Goal: Task Accomplishment & Management: Use online tool/utility

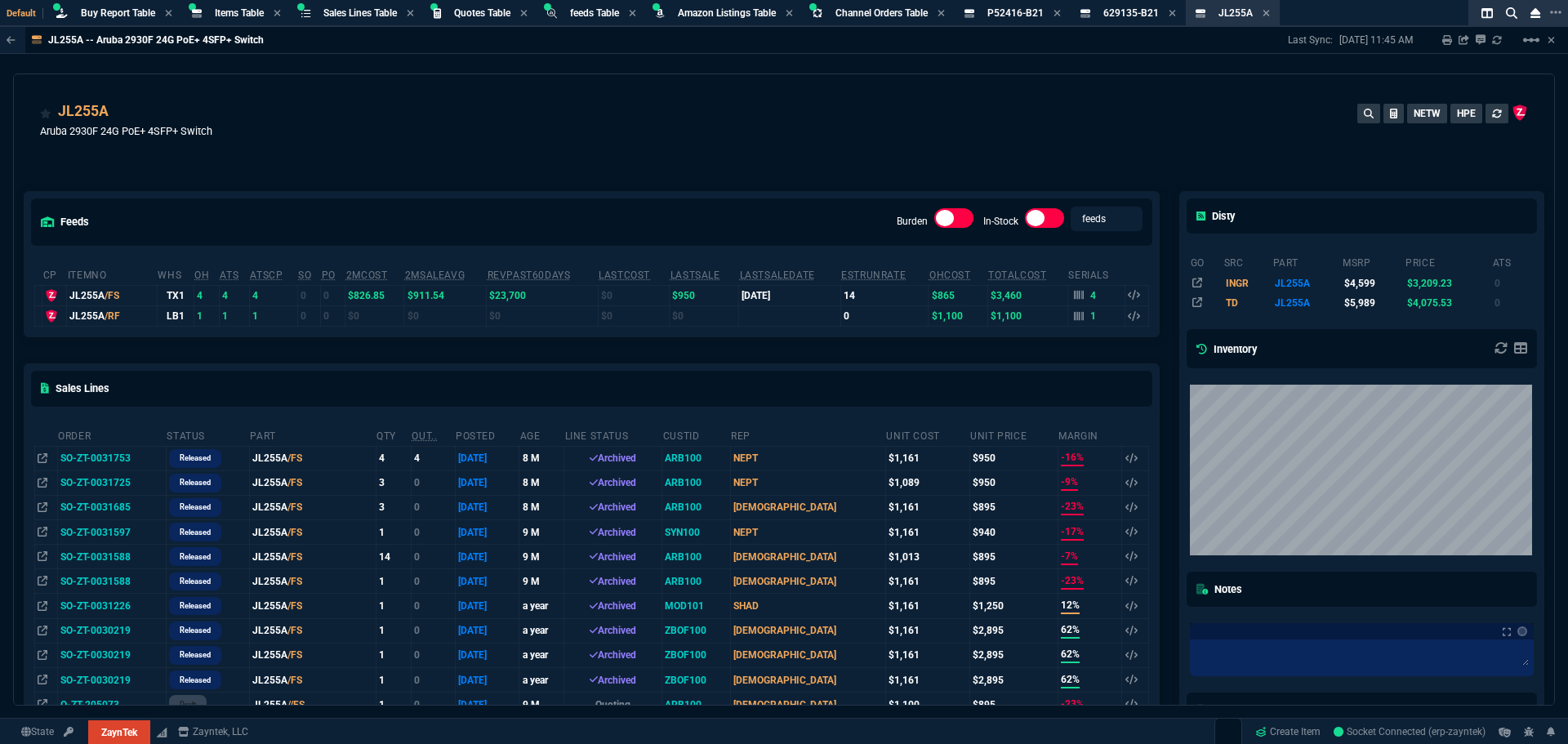
select select "8: NEPT"
click at [91, 14] on span "Buy Report Table" at bounding box center [118, 12] width 74 height 11
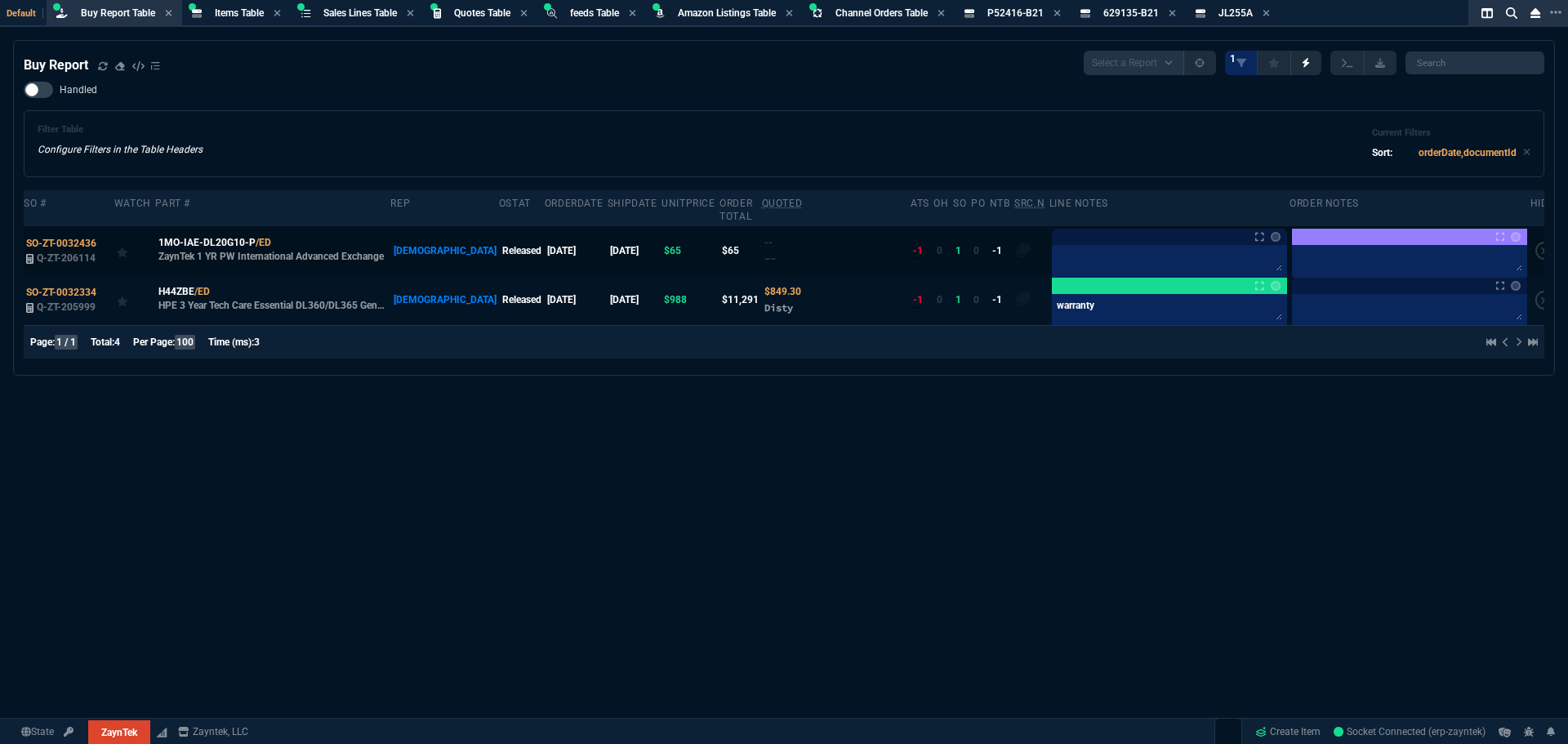
click at [1057, 245] on div at bounding box center [1169, 262] width 235 height 35
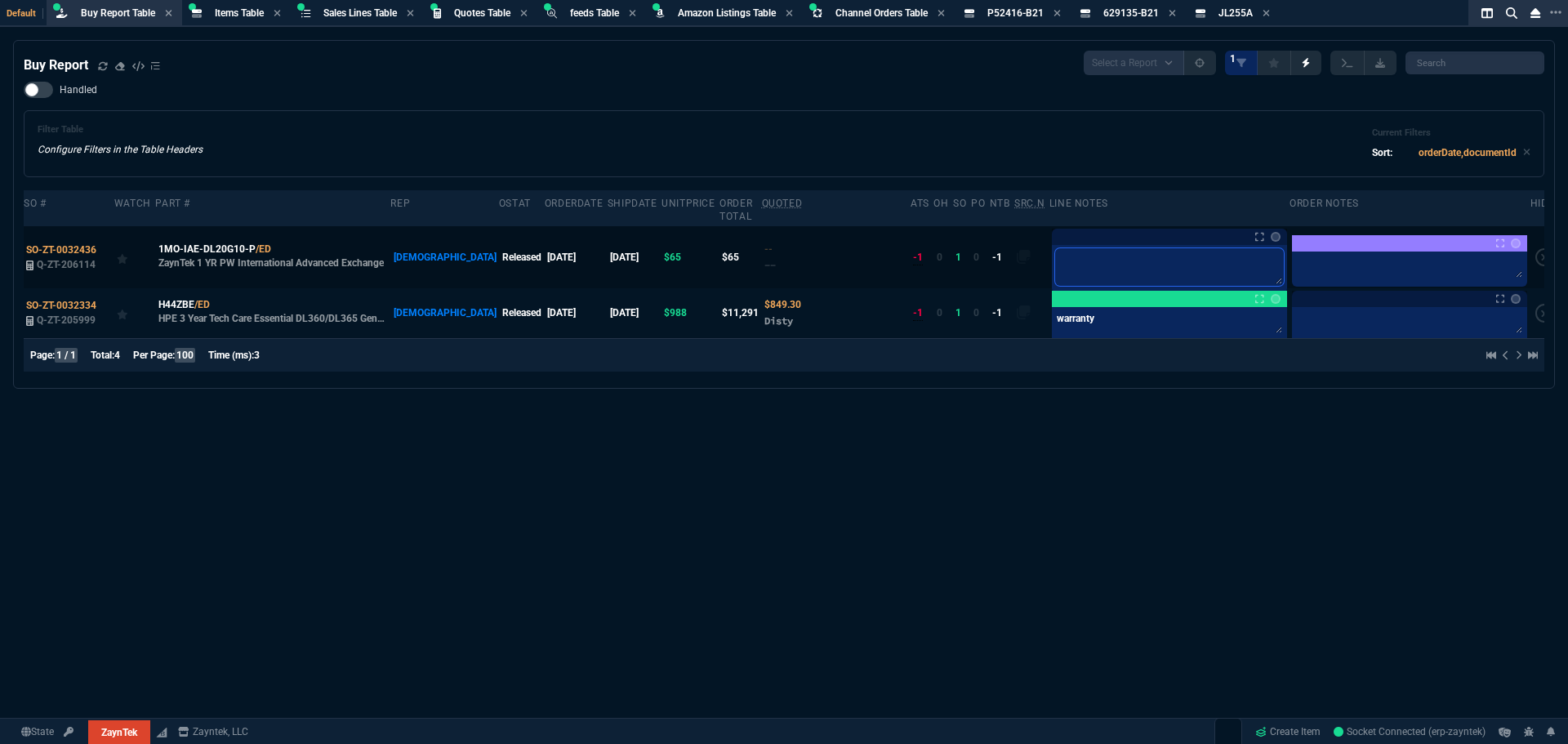
click at [1057, 249] on textarea at bounding box center [1169, 268] width 229 height 38
type textarea "w"
type textarea "wa"
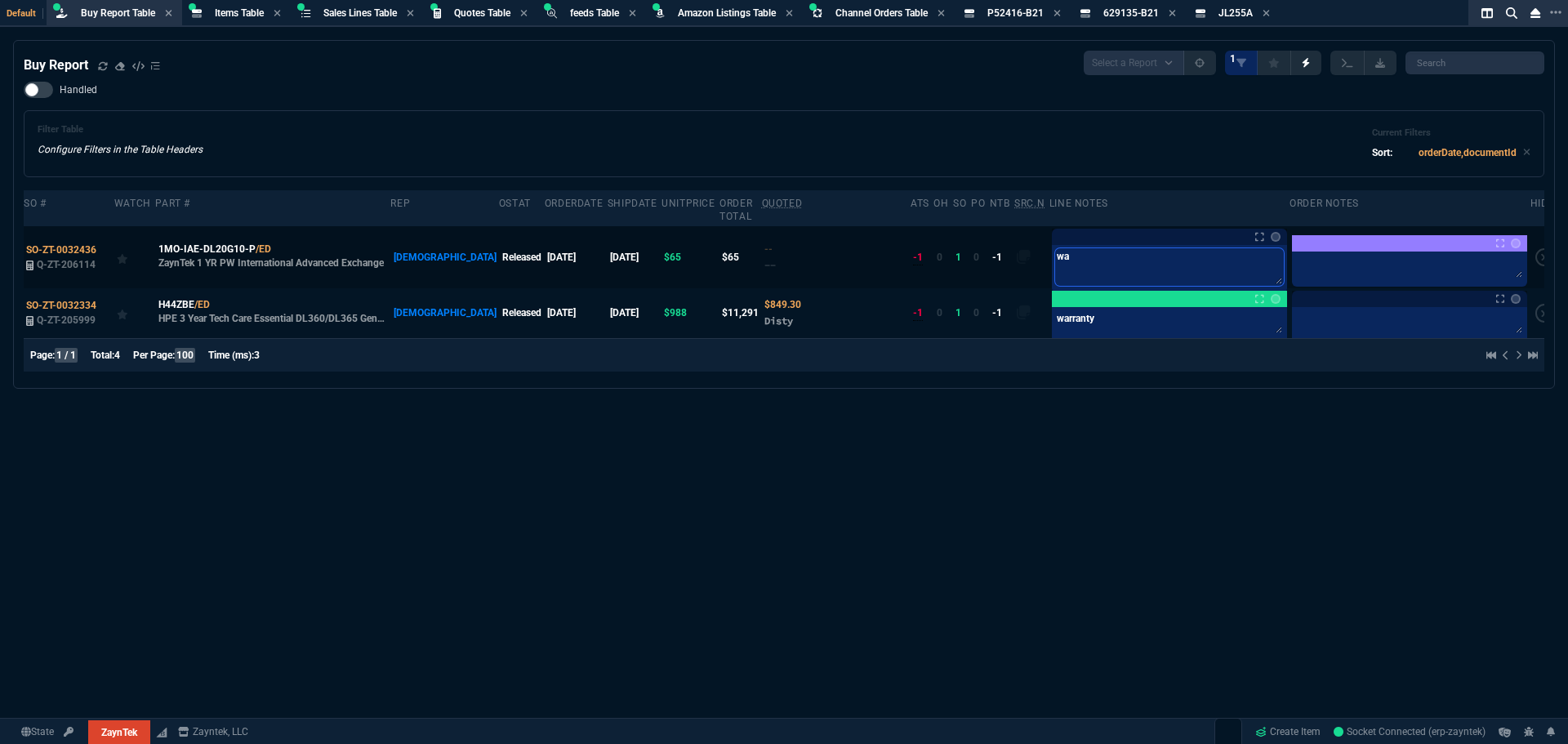
type textarea "war"
type textarea "warr"
type textarea "warra"
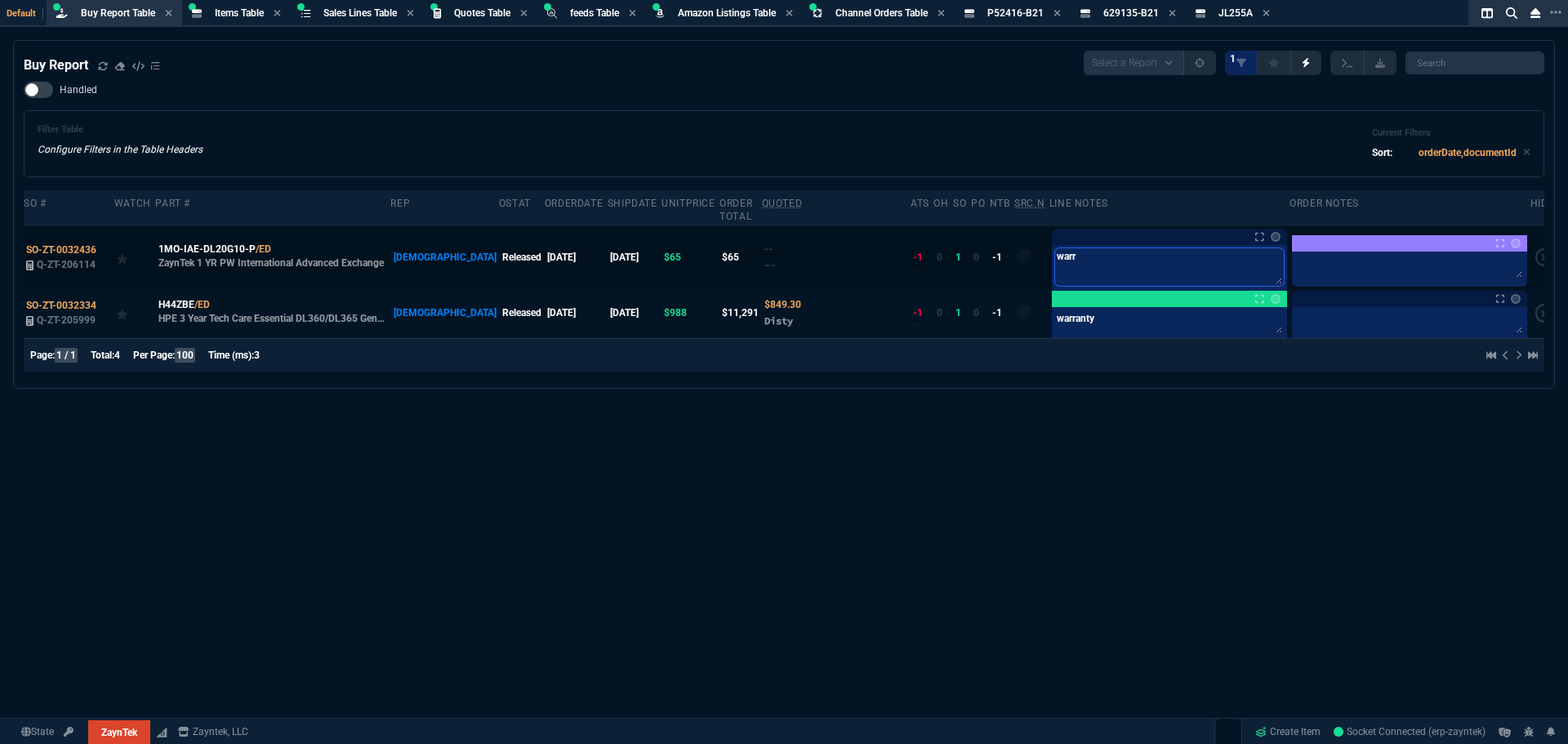
type textarea "warra"
type textarea "warran"
type textarea "warrant"
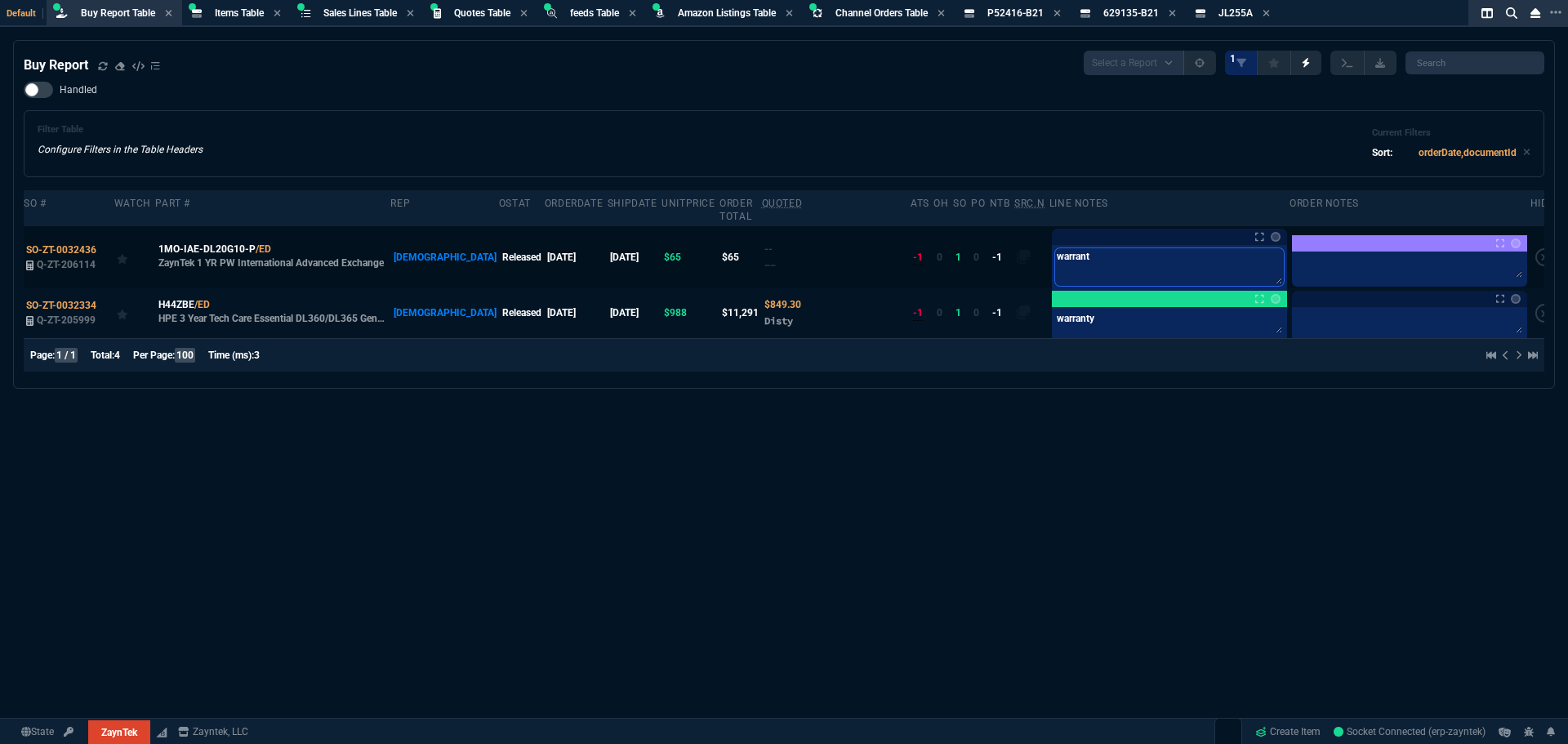
type textarea "warranty"
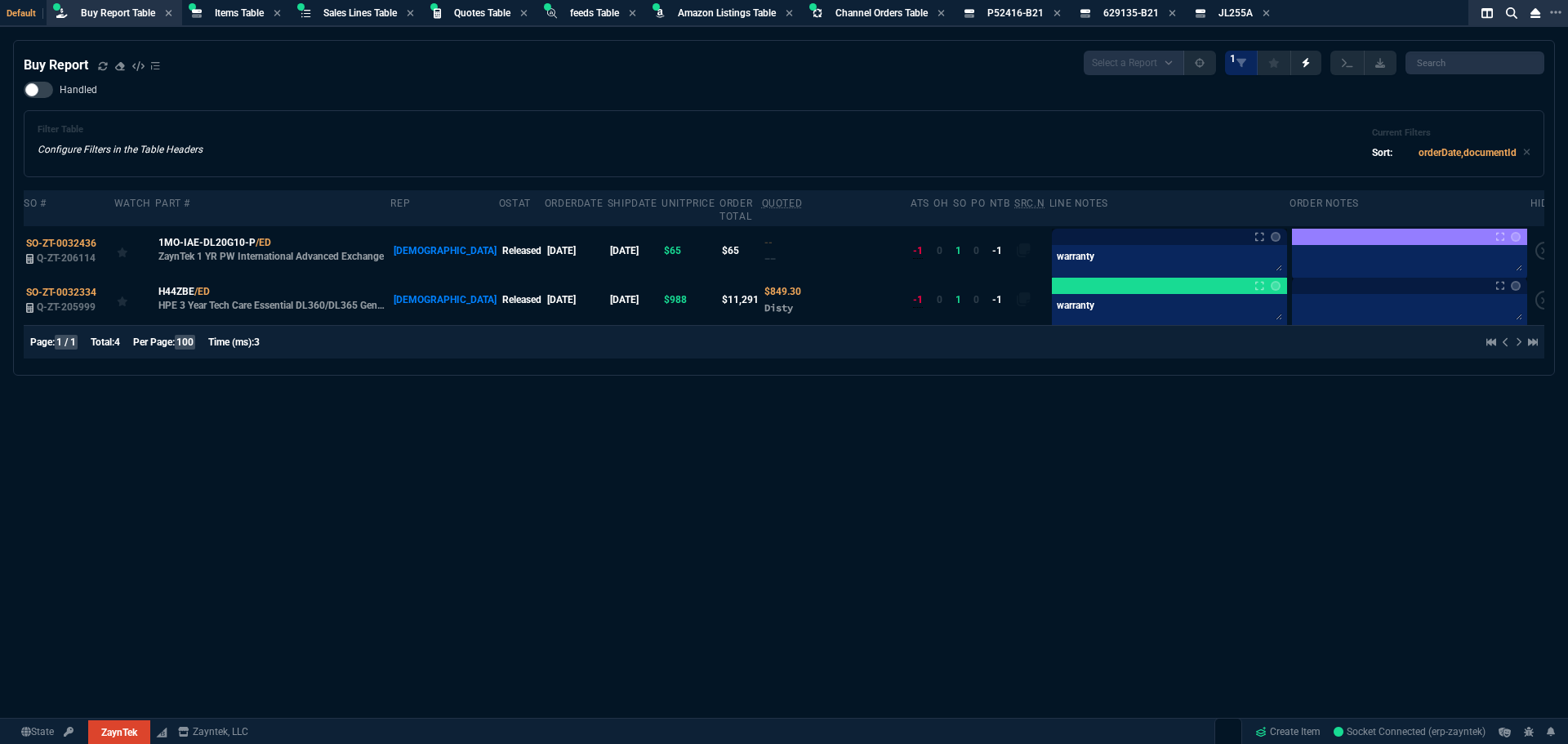
click at [1008, 176] on div "Filter Table Configure Filters in the Table Headers Current Filters Sort: order…" at bounding box center [784, 143] width 1521 height 67
click at [1270, 232] on link at bounding box center [1275, 237] width 10 height 10
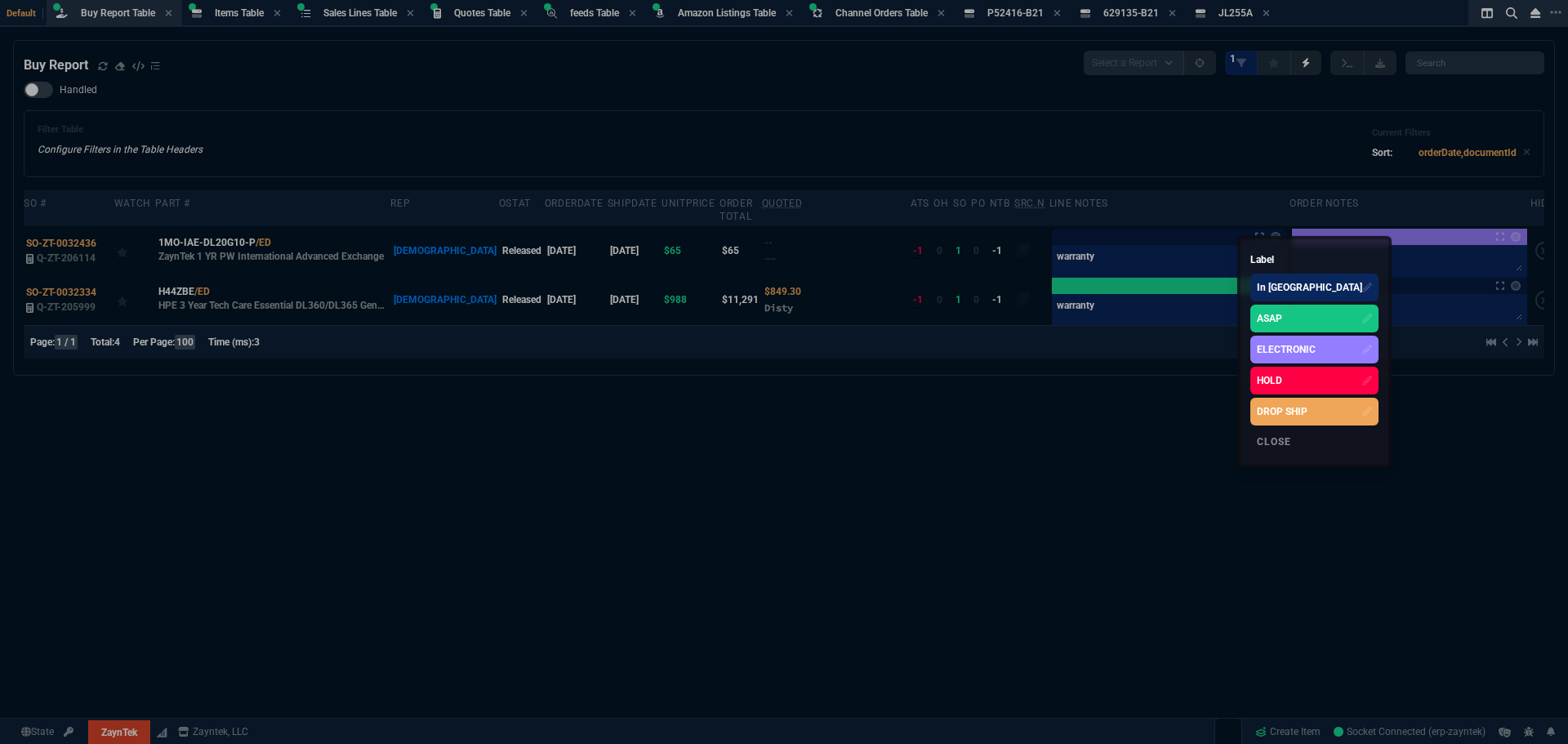
click at [1263, 320] on div "ASAP" at bounding box center [1268, 319] width 25 height 15
click at [813, 96] on div at bounding box center [784, 372] width 1568 height 744
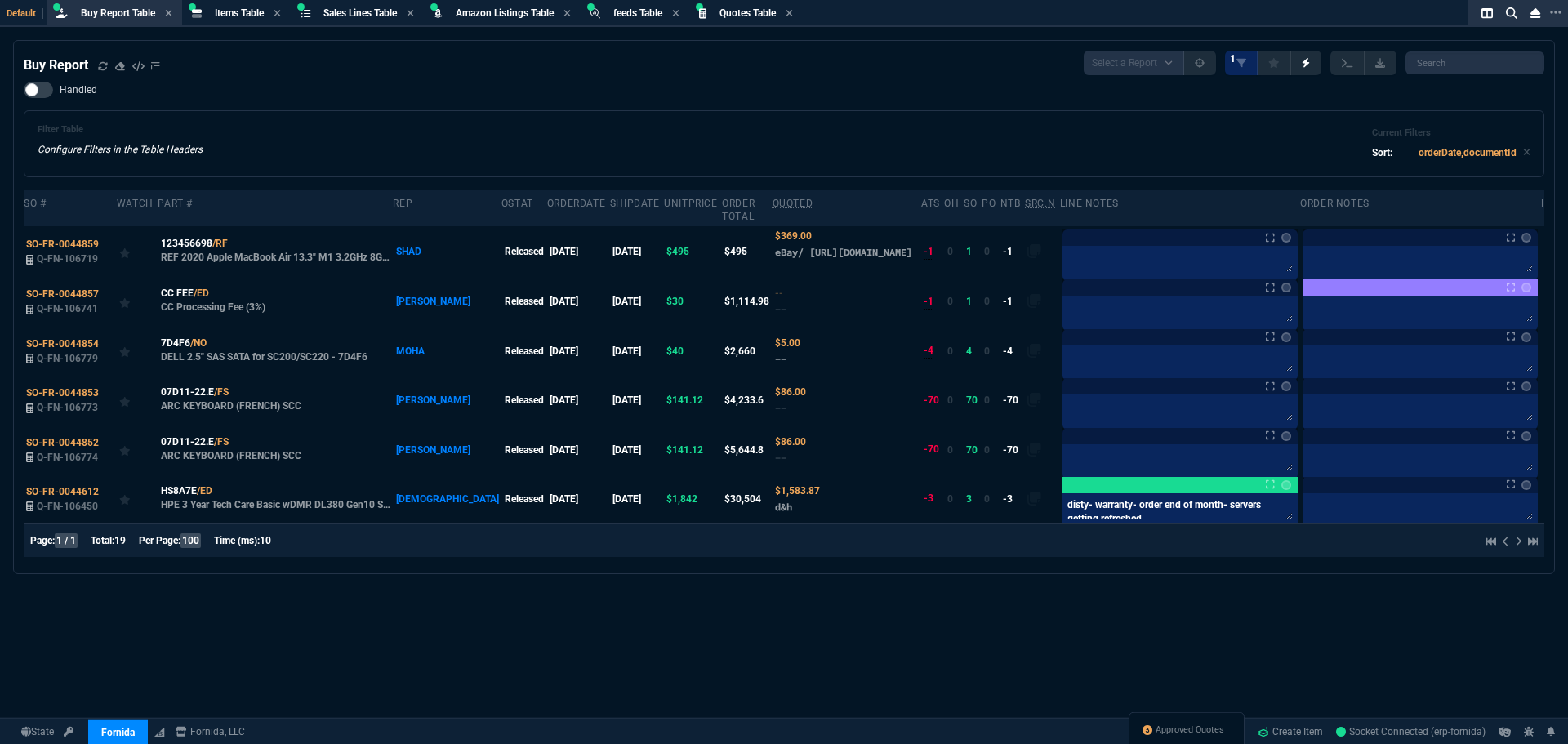
select select "8: NEPT"
click at [282, 77] on div "Buy Report Select a Report Not Purchased 1 Handled Filter Table Configure Filte…" at bounding box center [784, 308] width 1521 height 513
click at [137, 16] on span "Buy Report Table" at bounding box center [118, 12] width 74 height 11
click at [775, 270] on icon at bounding box center [778, 267] width 7 height 8
click at [775, 271] on icon at bounding box center [778, 267] width 7 height 8
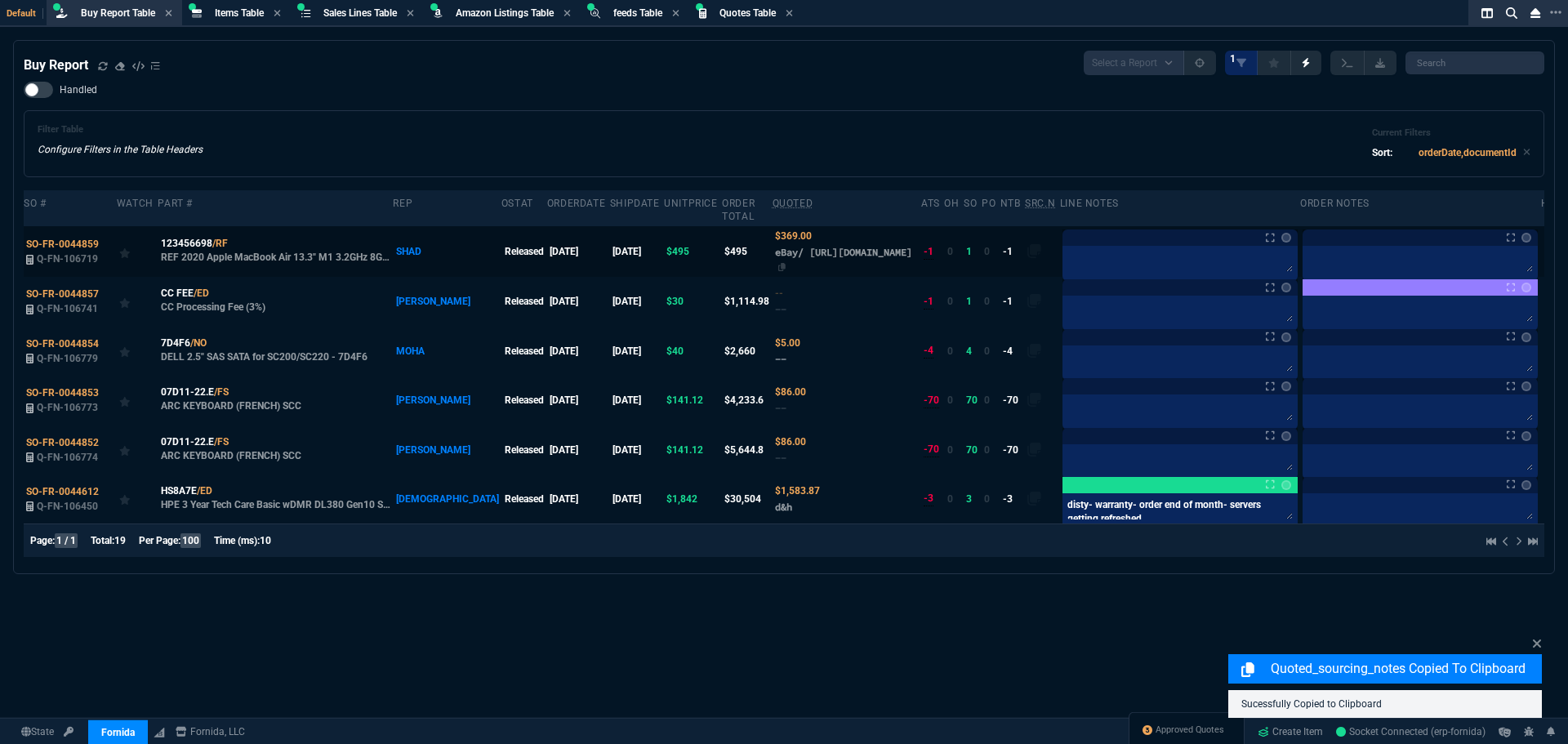
click at [836, 251] on span "eBay/ [URL][DOMAIN_NAME]" at bounding box center [843, 252] width 137 height 12
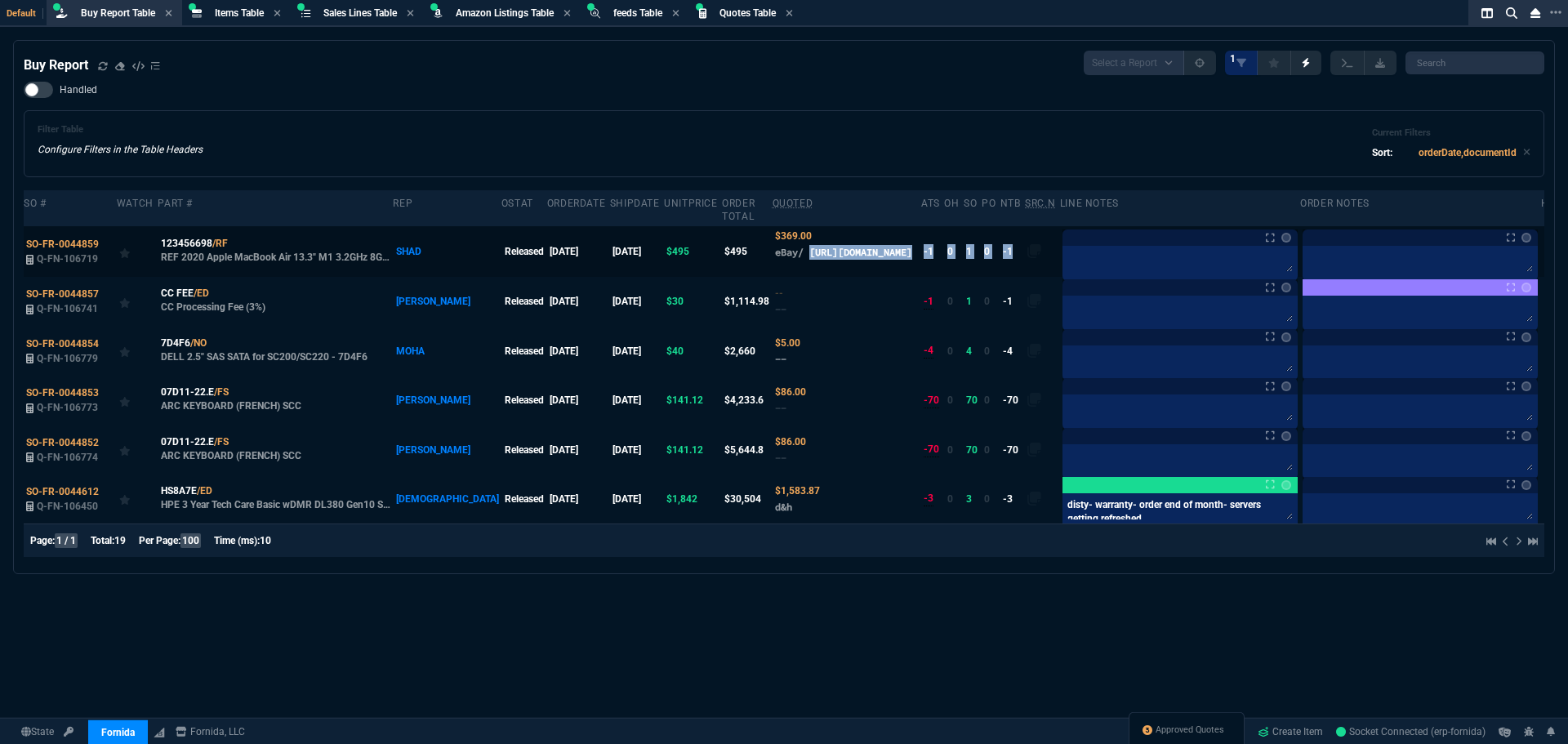
drag, startPoint x: 767, startPoint y: 238, endPoint x: 1086, endPoint y: 249, distance: 319.2
click at [1068, 257] on tr "SO-FR-0044859 Q-FN-106719 123456698 /RF REF 2020 Apple MacBook Air 13.3" M1 3.2…" at bounding box center [797, 252] width 1546 height 51
click at [235, 239] on icon at bounding box center [239, 244] width 9 height 10
copy tr "[URL][DOMAIN_NAME] -1 0 1 0 -1"
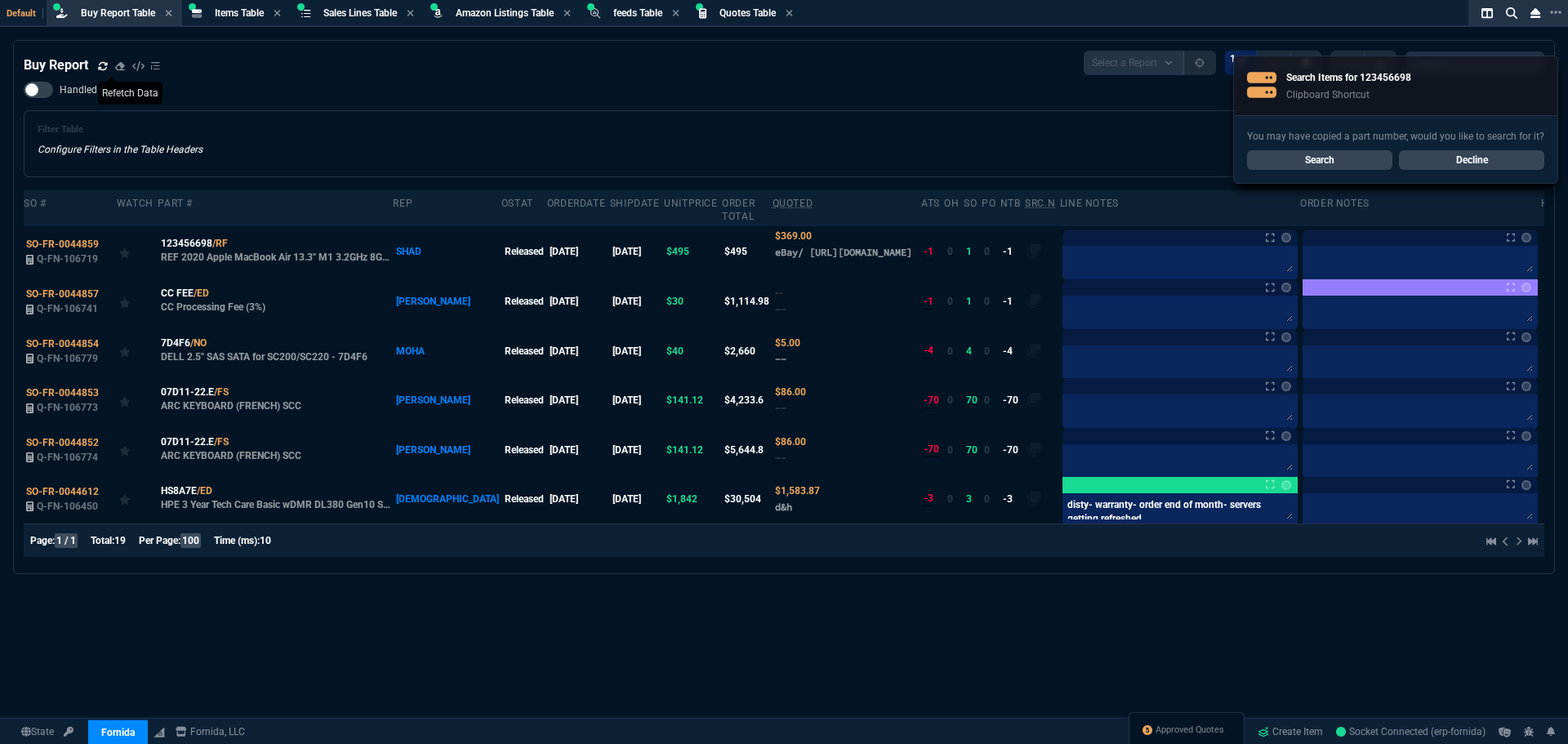
click at [102, 68] on icon at bounding box center [103, 66] width 10 height 10
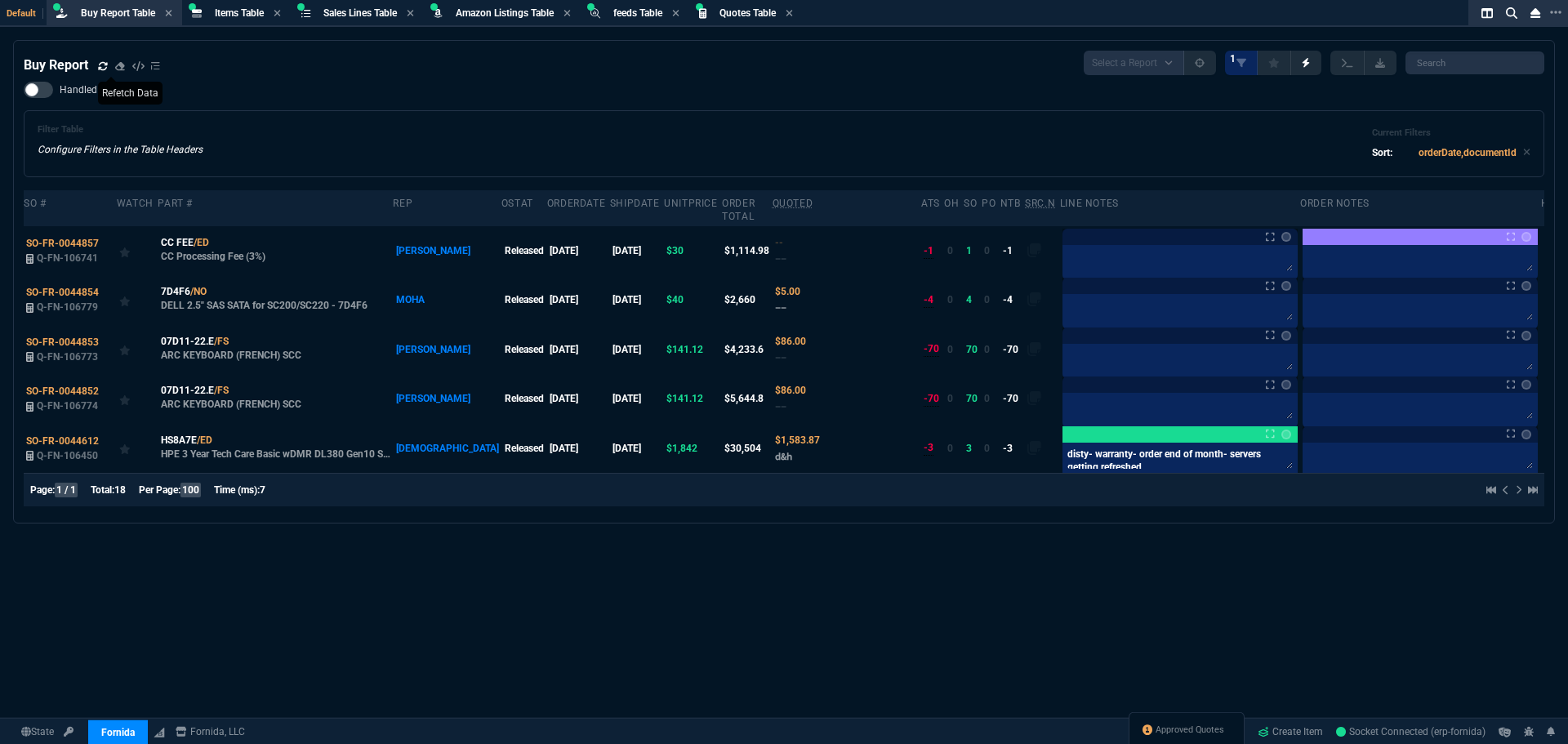
click at [1174, 129] on div "Filter Table Configure Filters in the Table Headers Current Filters Sort: order…" at bounding box center [784, 143] width 1493 height 39
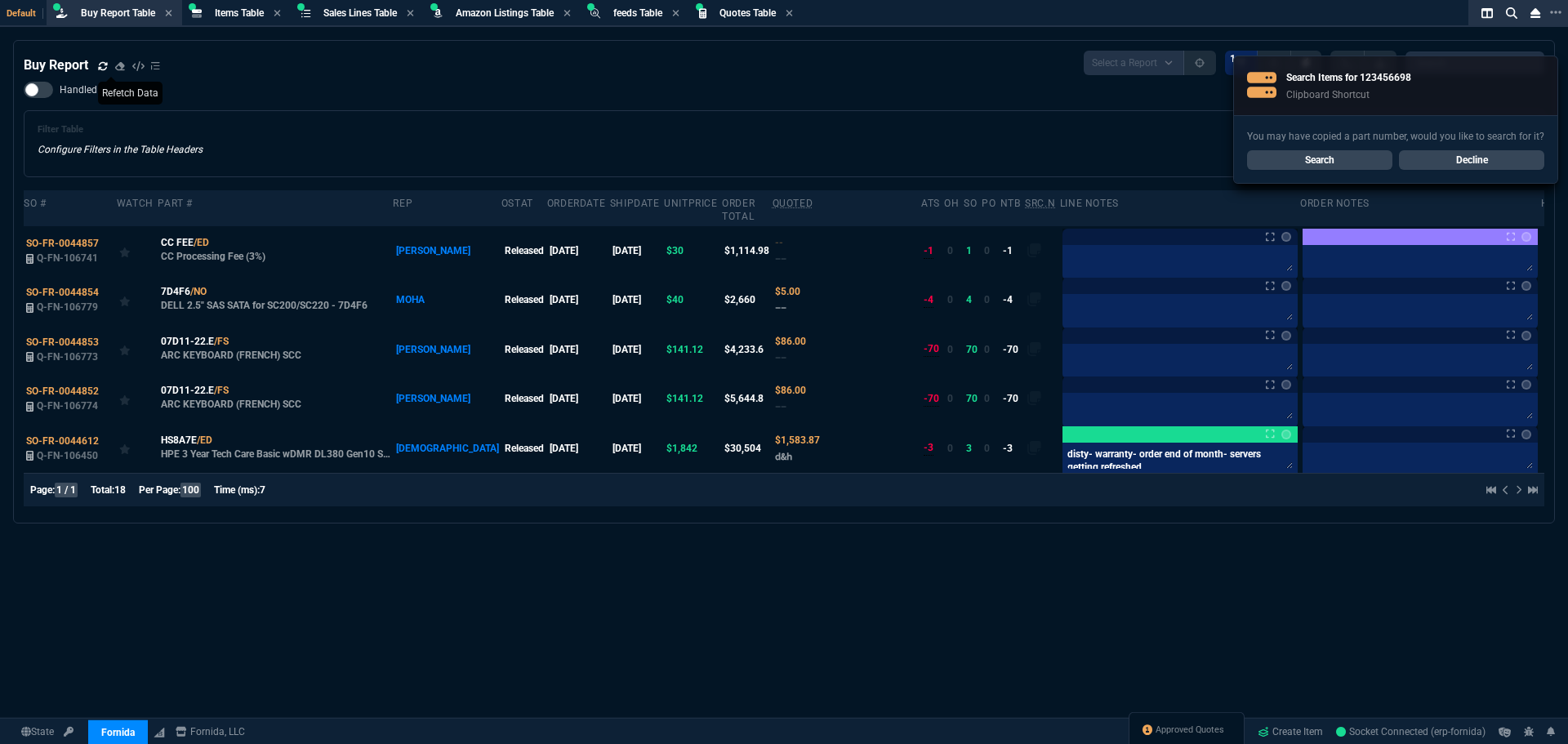
click at [1060, 139] on div "Filter Table Configure Filters in the Table Headers Current Filters Sort: order…" at bounding box center [784, 143] width 1493 height 39
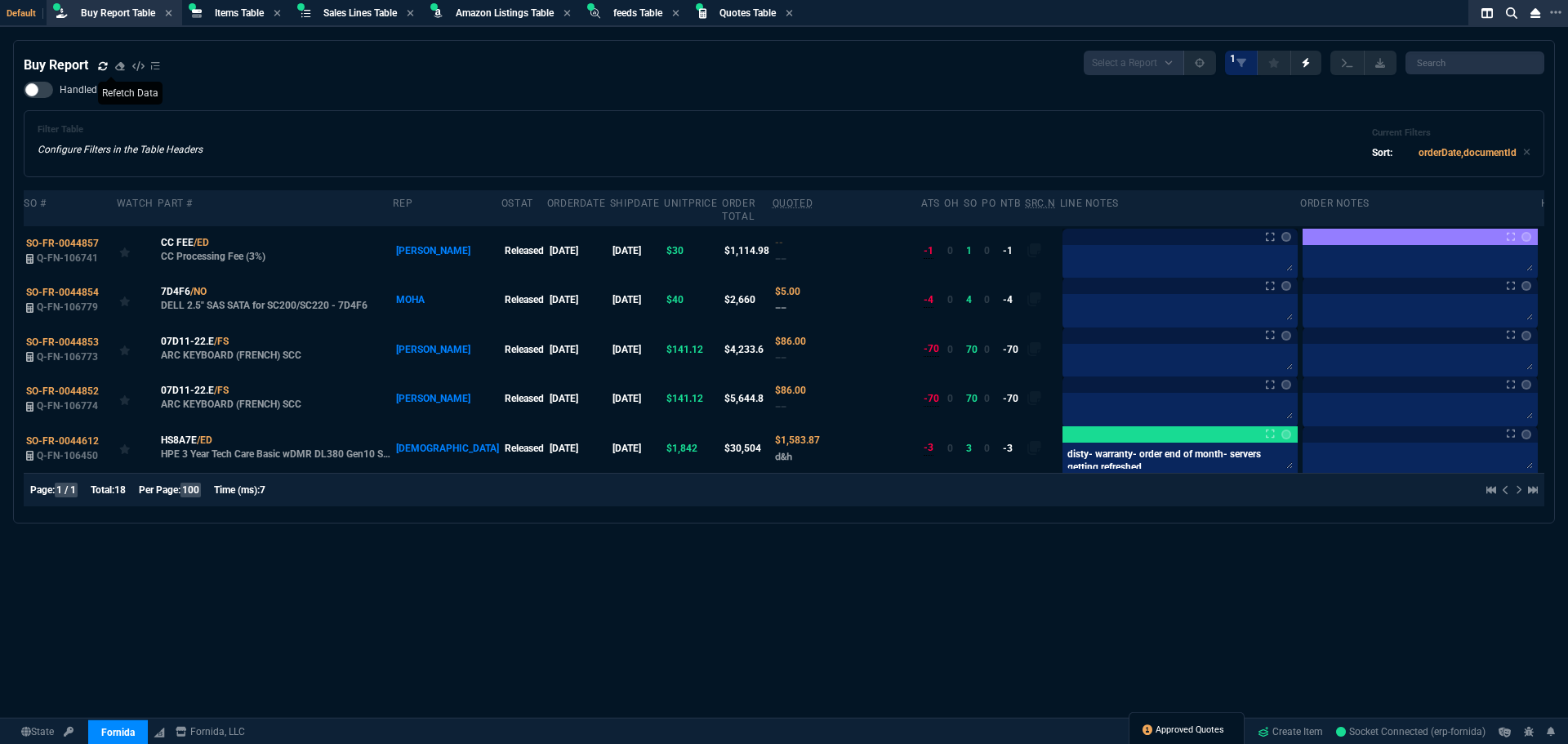
click at [1169, 728] on span "Approved Quotes" at bounding box center [1189, 729] width 69 height 13
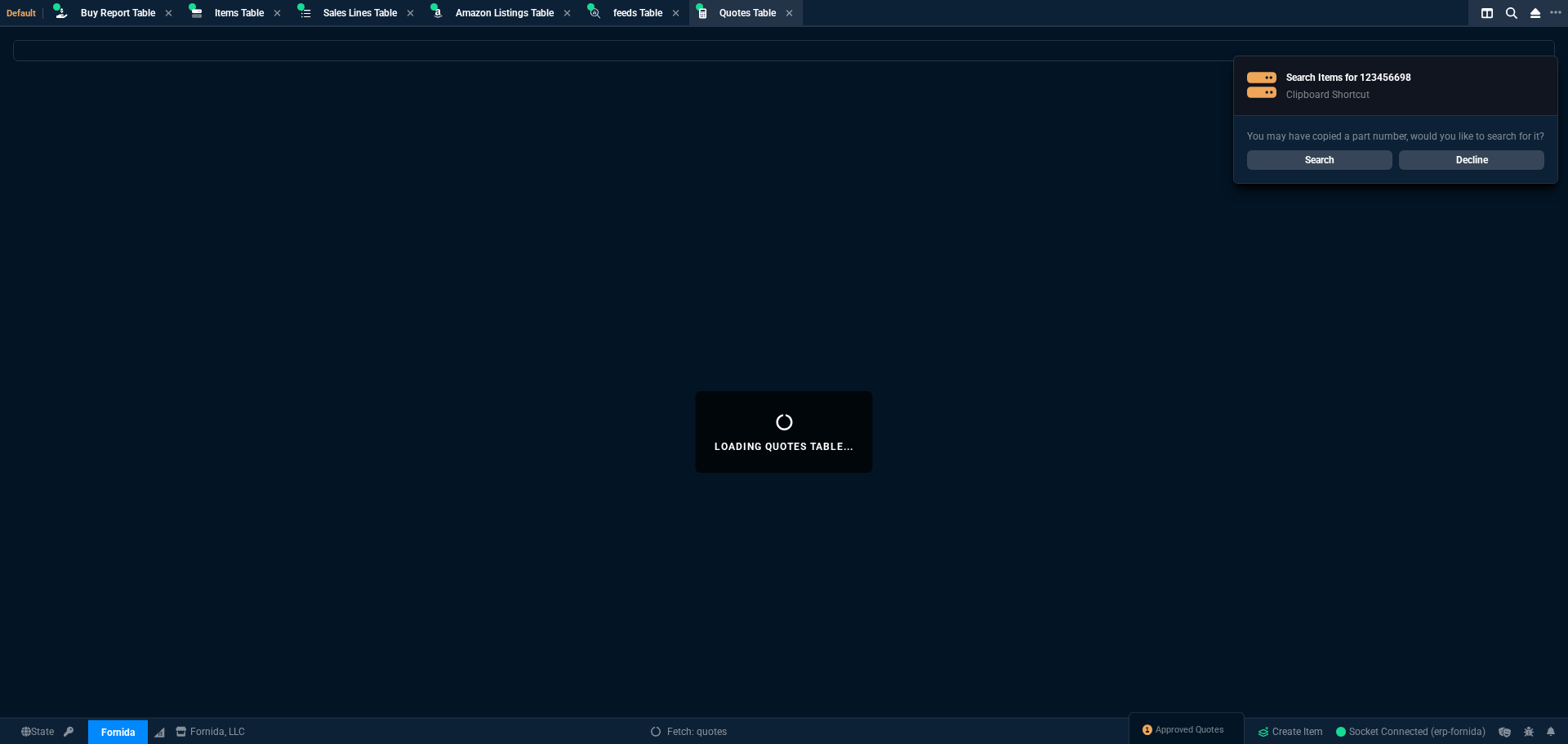
select select
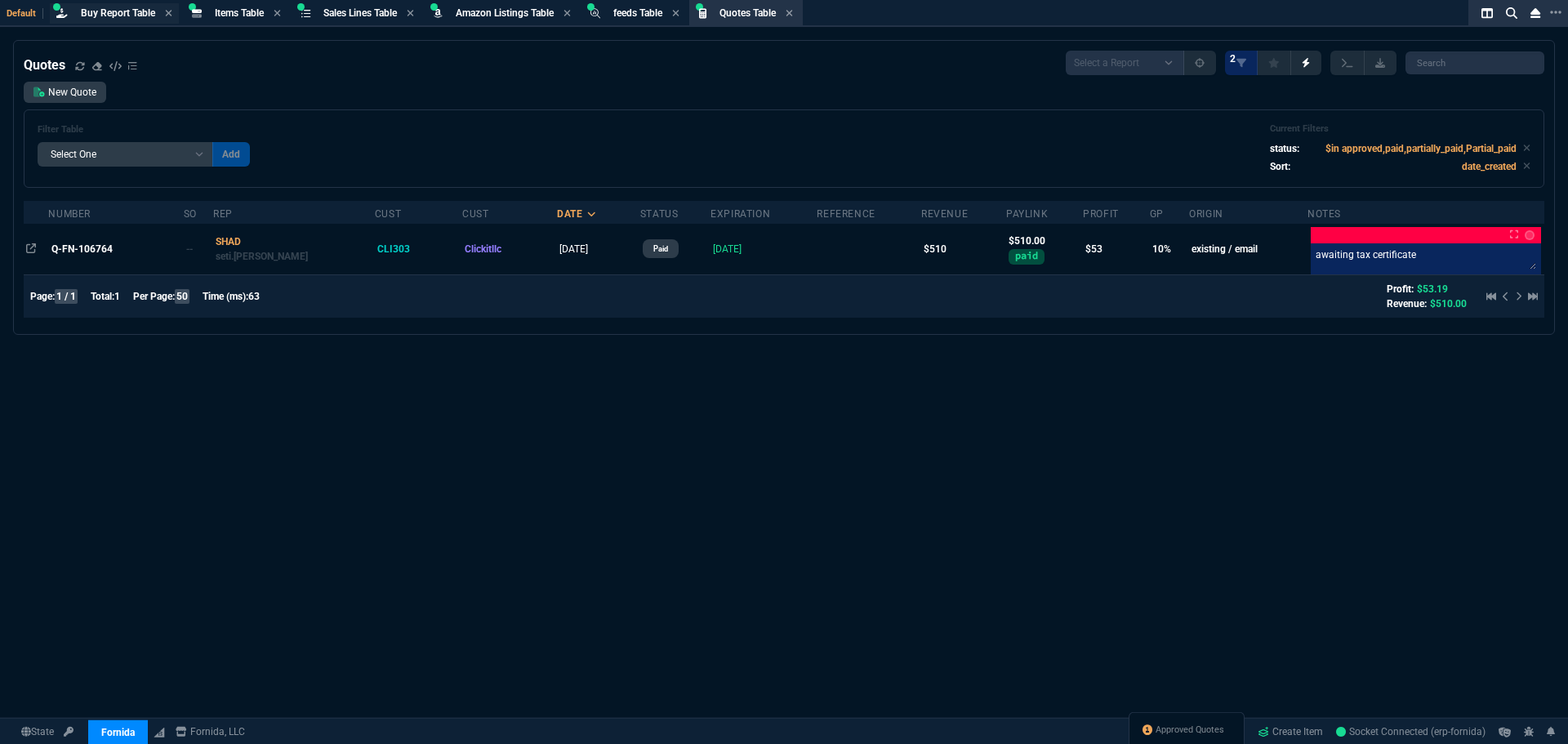
click at [110, 19] on div "Buy Report Table Buy Report" at bounding box center [118, 14] width 74 height 14
